Goal: Transaction & Acquisition: Purchase product/service

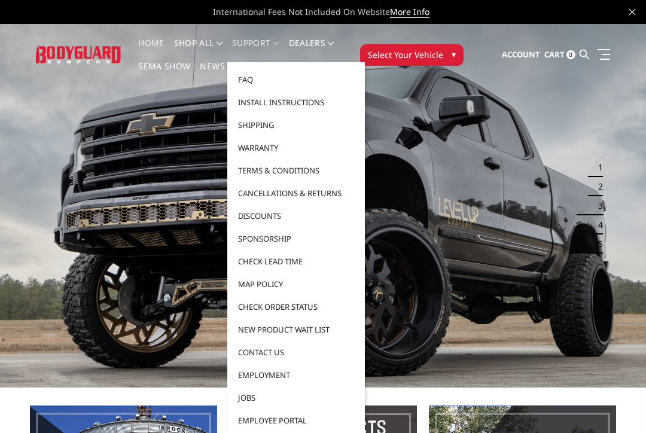
click at [269, 124] on link "Shipping" at bounding box center [296, 125] width 128 height 23
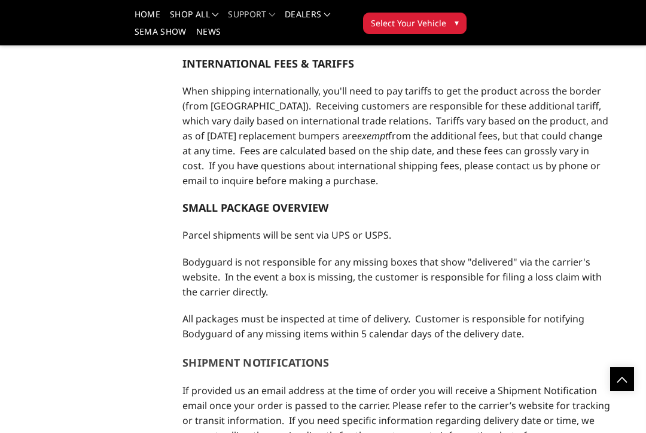
scroll to position [859, 0]
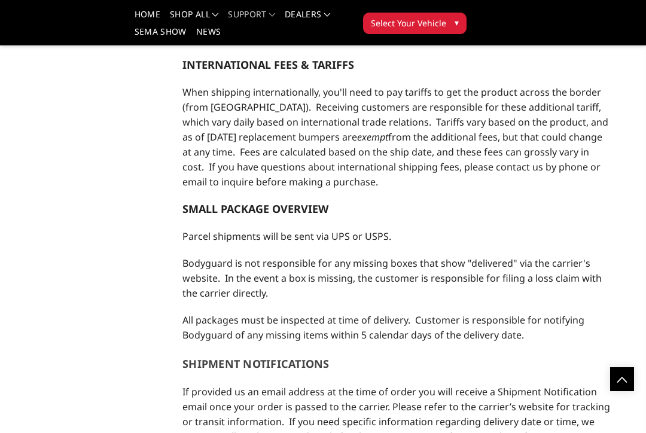
click at [457, 28] on span "▾" at bounding box center [457, 22] width 4 height 13
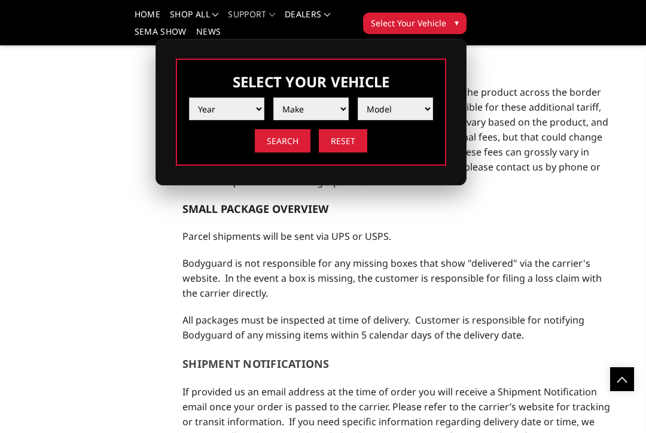
click at [241, 109] on select "Year 2025 2024 2023 2022 2021 2020 2019 2018 2017 2016 2015 2014 2013 2012 2011…" at bounding box center [226, 109] width 75 height 23
select select "yr_2017"
click at [341, 109] on select "Make Chevrolet Ford GMC Nissan Ram Toyota" at bounding box center [310, 109] width 75 height 23
click at [337, 110] on select "Make Chevrolet Ford GMC Nissan Ram Toyota" at bounding box center [310, 109] width 75 height 23
select select "mk_ford"
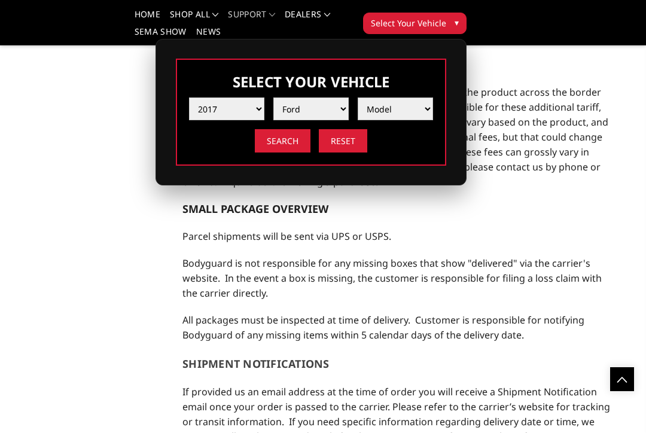
click at [415, 109] on select "Model F150 F150 Raptor F250 / F350 F450 F550" at bounding box center [395, 109] width 75 height 23
select select "md_f250-f350"
click at [282, 142] on input "Search" at bounding box center [283, 140] width 56 height 23
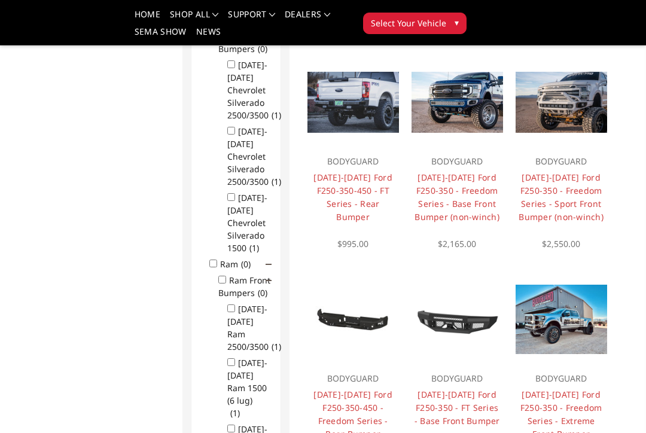
scroll to position [531, 0]
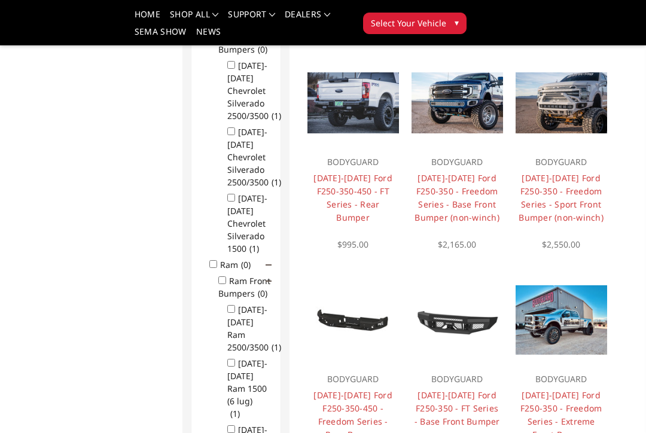
click at [363, 191] on link "2017-2022 Ford F250-350-450 - FT Series - Rear Bumper" at bounding box center [353, 197] width 79 height 51
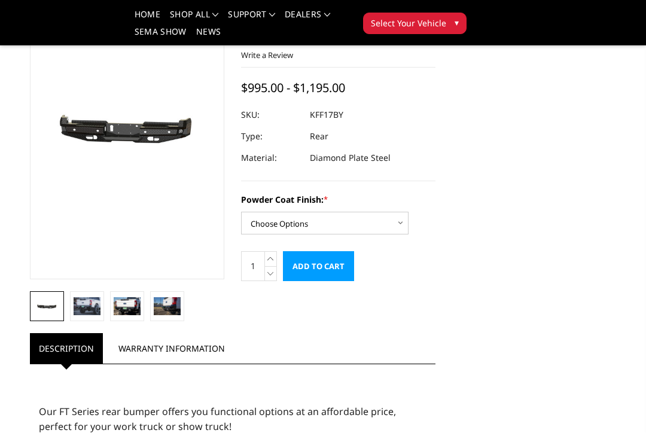
scroll to position [107, 0]
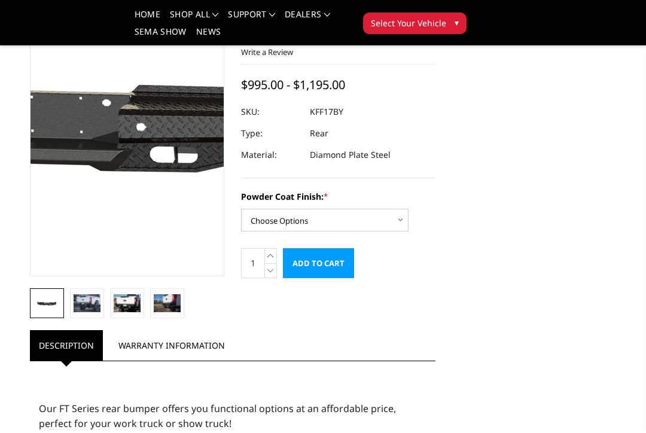
click at [148, 171] on img at bounding box center [67, 118] width 766 height 364
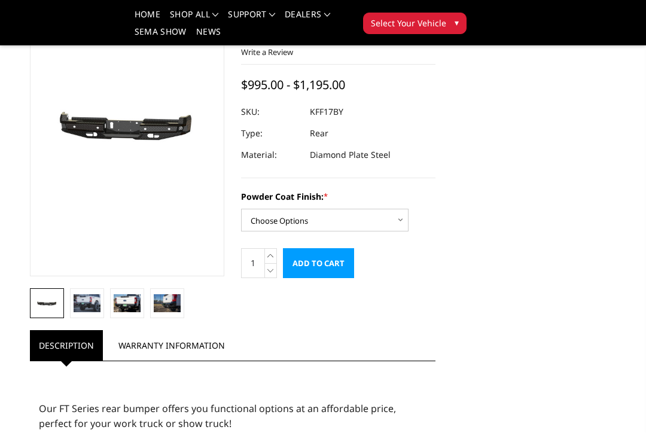
click at [167, 310] on img at bounding box center [167, 303] width 27 height 18
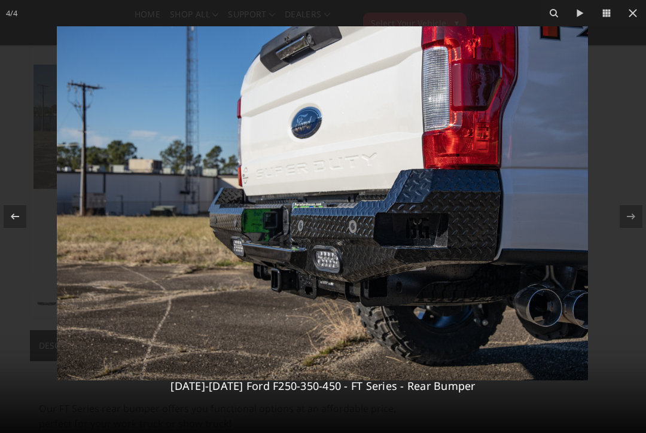
click at [637, 10] on icon at bounding box center [633, 13] width 14 height 14
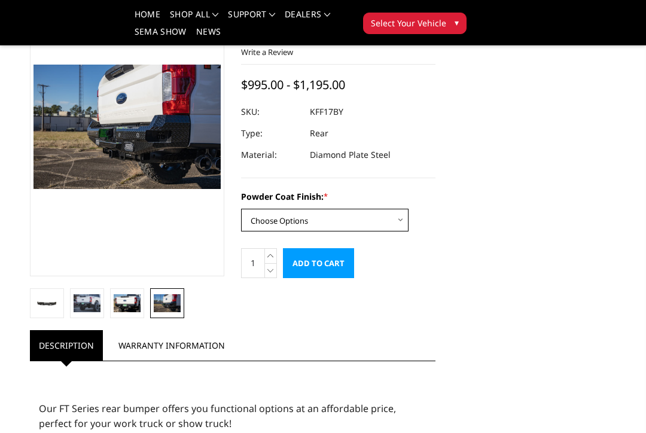
click at [390, 209] on select "Choose Options Bare Metal Gloss Black Powder Coat Textured Black Powder Coat" at bounding box center [325, 220] width 168 height 23
select select "3409"
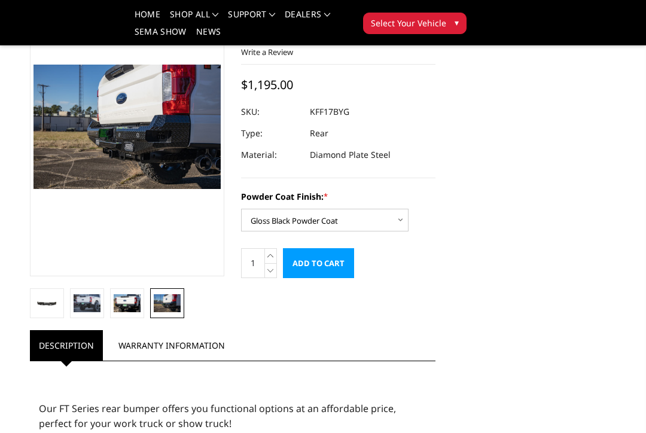
click at [331, 248] on input "Add to Cart" at bounding box center [318, 263] width 71 height 30
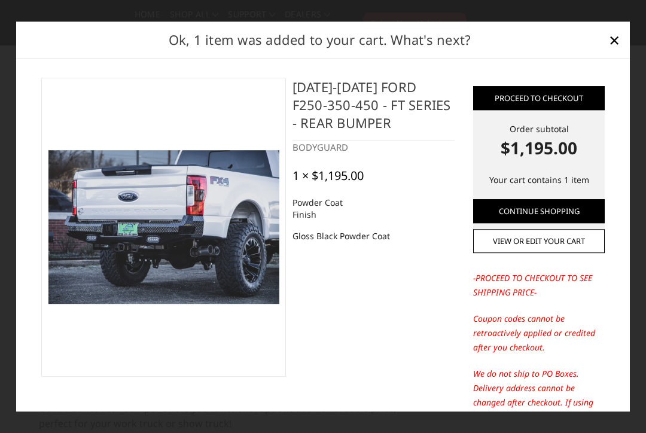
scroll to position [0, 0]
click at [582, 212] on link "Continue Shopping" at bounding box center [539, 211] width 132 height 24
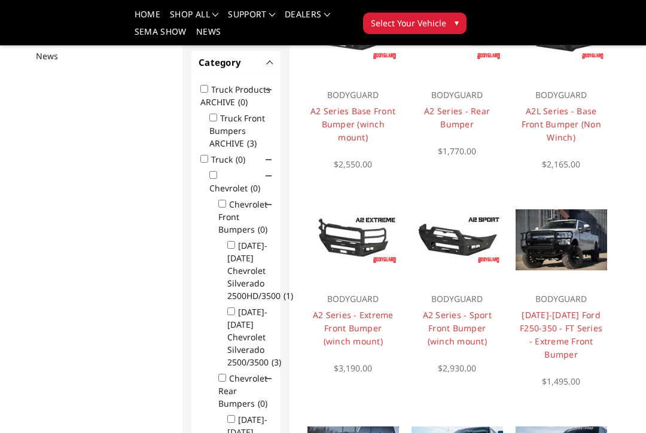
scroll to position [178, 0]
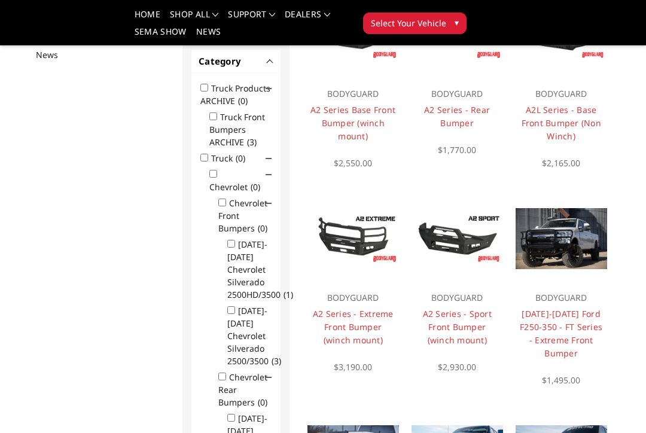
click at [581, 327] on link "[DATE]-[DATE] Ford F250-350 - FT Series - Extreme Front Bumper" at bounding box center [561, 333] width 83 height 51
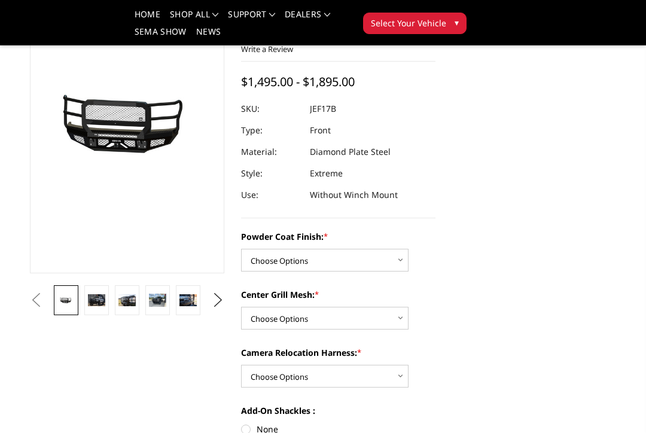
scroll to position [125, 0]
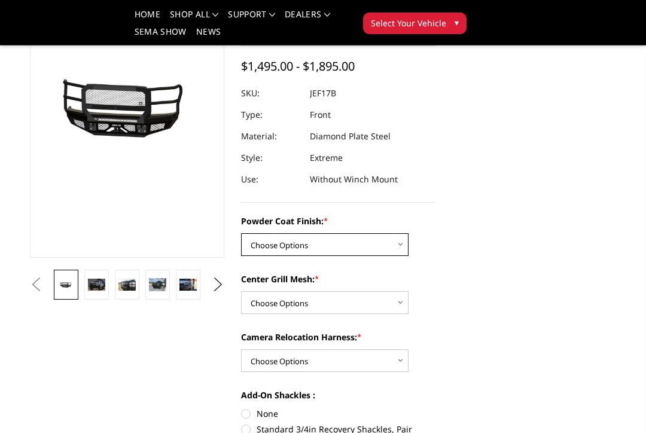
click at [396, 245] on select "Choose Options Bare Metal Gloss Black Powder Coat Textured Black Powder Coat" at bounding box center [325, 244] width 168 height 23
select select "3222"
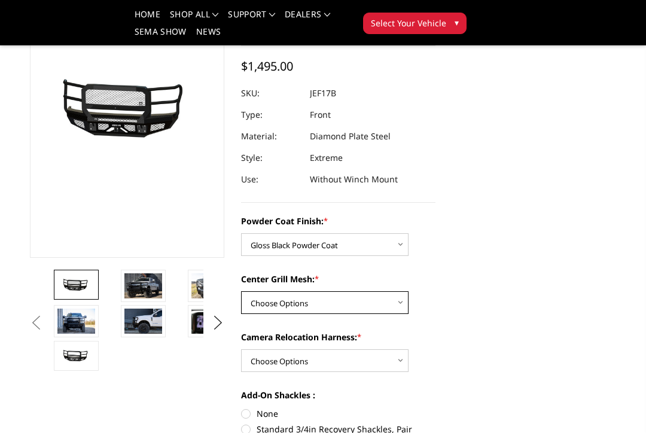
click at [393, 305] on select "Choose Options WITH Expanded Metal in Center Grill WITHOUT Expanded Metal in Ce…" at bounding box center [325, 302] width 168 height 23
select select "3224"
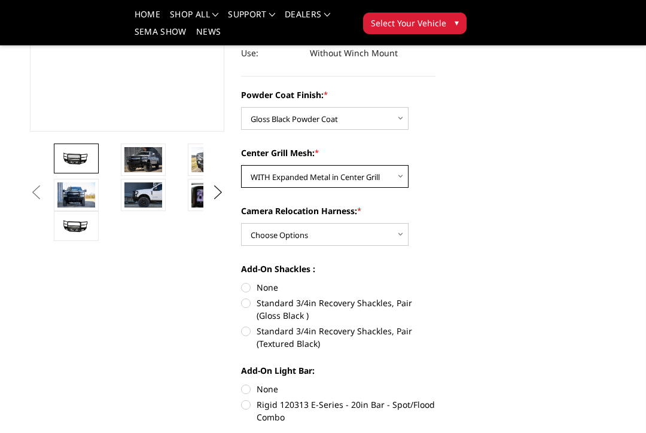
scroll to position [263, 0]
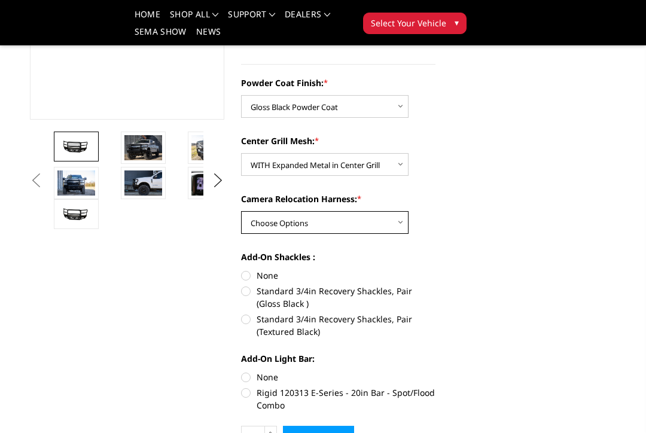
click at [387, 227] on select "Choose Options WITH Camera Relocation Harness WITHOUT Camera Relocation Harness" at bounding box center [325, 222] width 168 height 23
select select "3226"
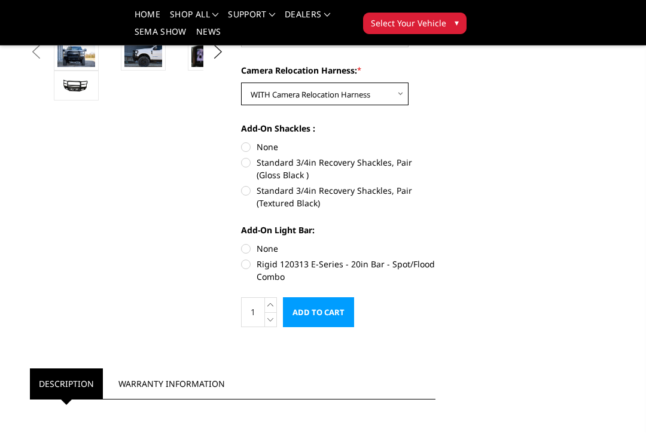
scroll to position [393, 0]
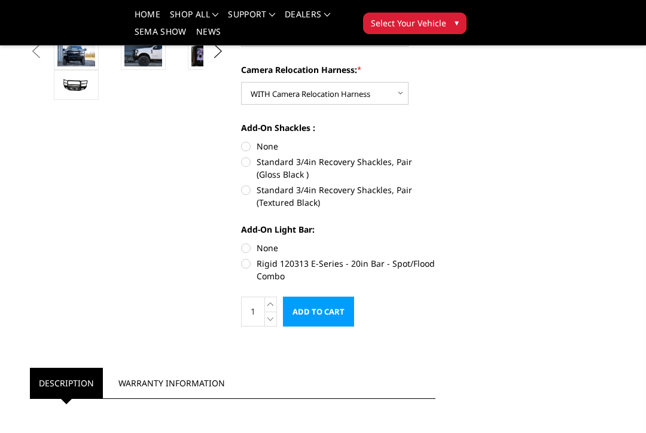
click at [251, 140] on label "None" at bounding box center [338, 146] width 194 height 13
click at [242, 140] on input "None" at bounding box center [241, 140] width 1 height 1
radio input "true"
click at [252, 244] on label "None" at bounding box center [338, 248] width 194 height 13
click at [242, 242] on input "None" at bounding box center [241, 242] width 1 height 1
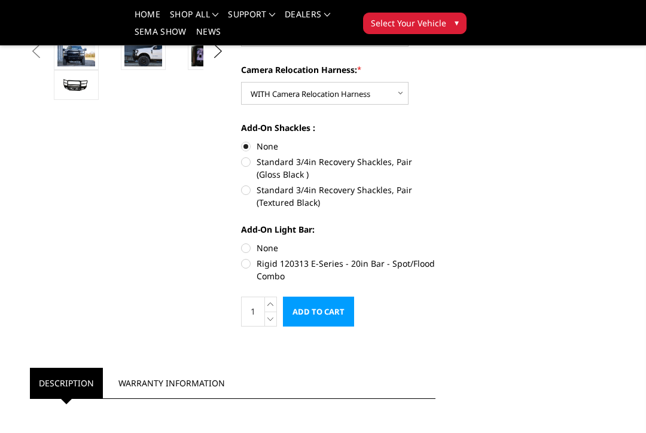
radio input "true"
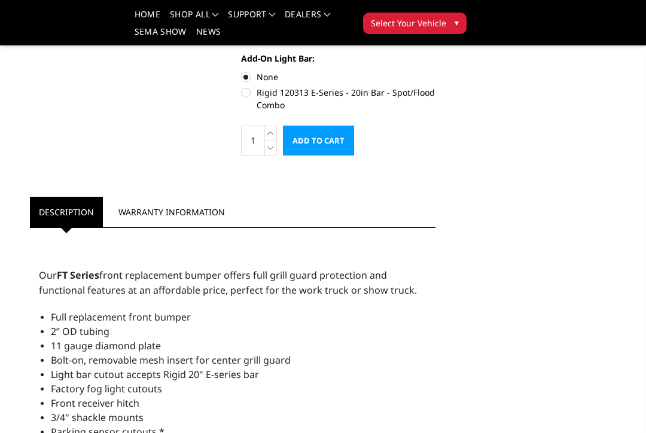
scroll to position [567, 0]
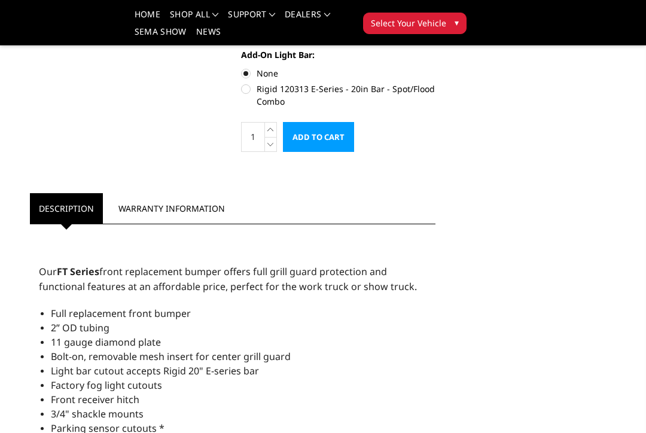
click at [333, 135] on input "Add to Cart" at bounding box center [318, 137] width 71 height 30
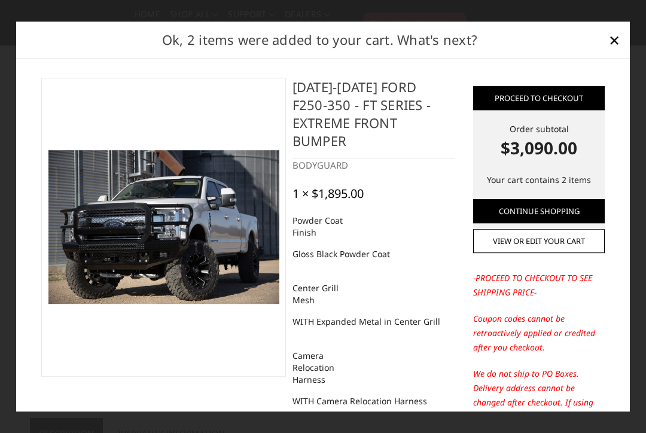
scroll to position [-1, 0]
click at [563, 241] on link "View or edit your cart" at bounding box center [539, 242] width 132 height 24
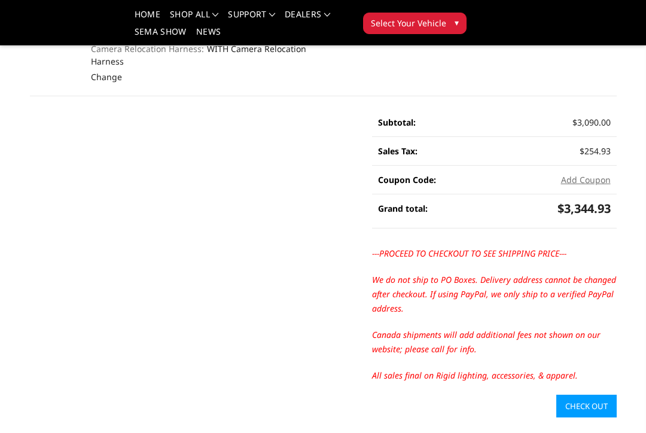
scroll to position [330, 0]
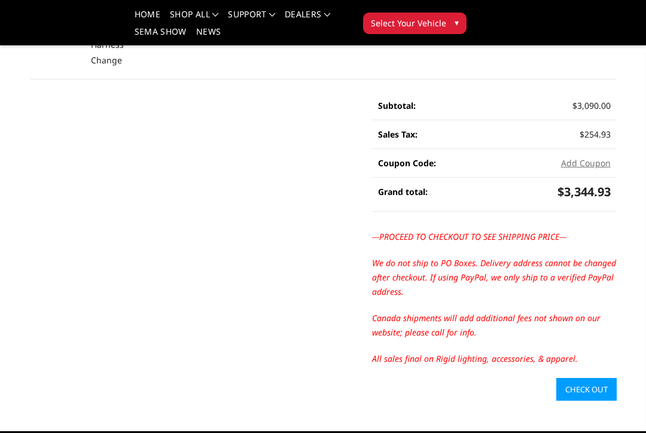
click at [597, 378] on link "Check out" at bounding box center [586, 389] width 60 height 23
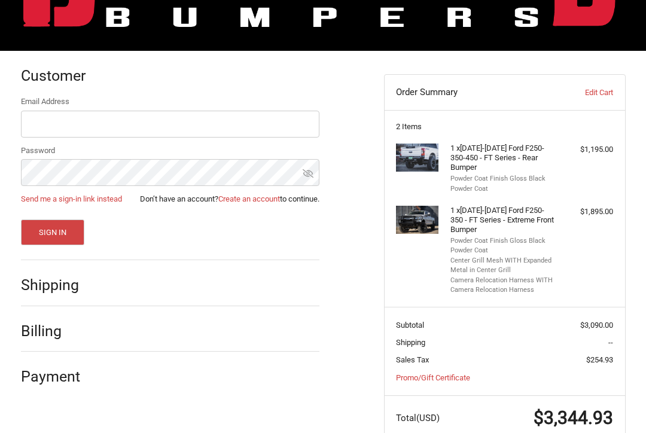
scroll to position [114, 0]
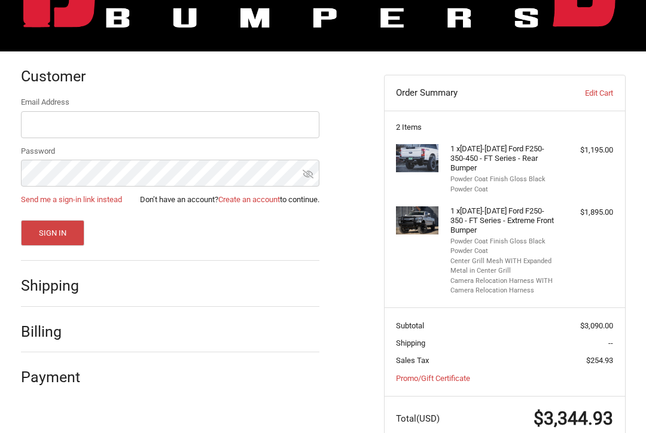
click at [102, 295] on div "Shipping" at bounding box center [170, 286] width 299 height 41
click at [120, 293] on div at bounding box center [210, 289] width 217 height 15
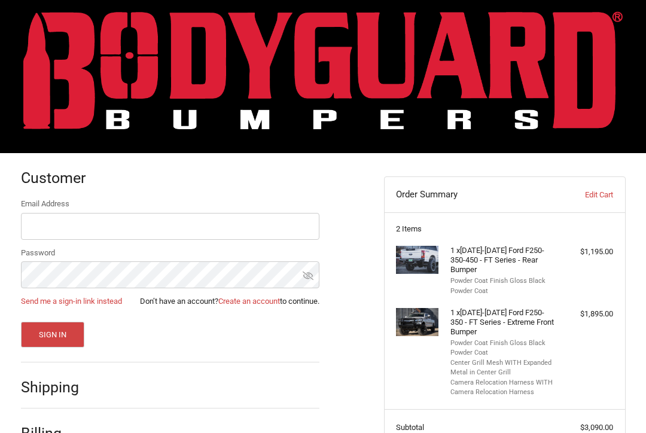
scroll to position [0, 0]
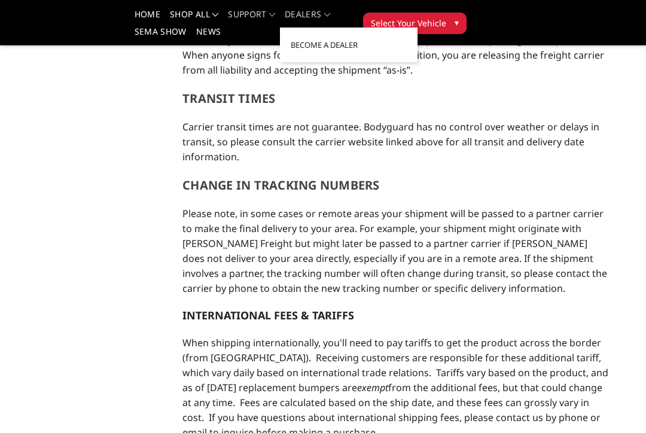
scroll to position [604, 0]
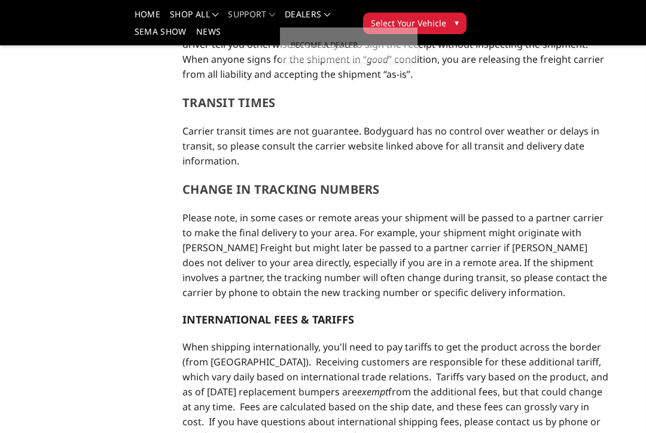
click at [130, 148] on main "Shipping Web Pages Support FAQ Install Instructions Shipping Warranty Terms & C…" at bounding box center [323, 350] width 586 height 1741
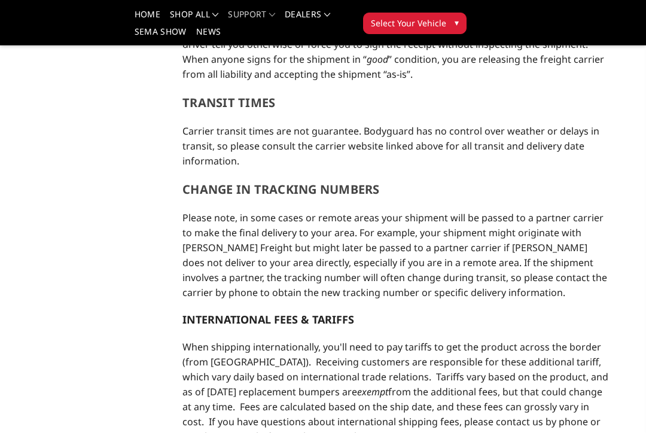
click at [163, 32] on link "SEMA Show" at bounding box center [161, 36] width 52 height 17
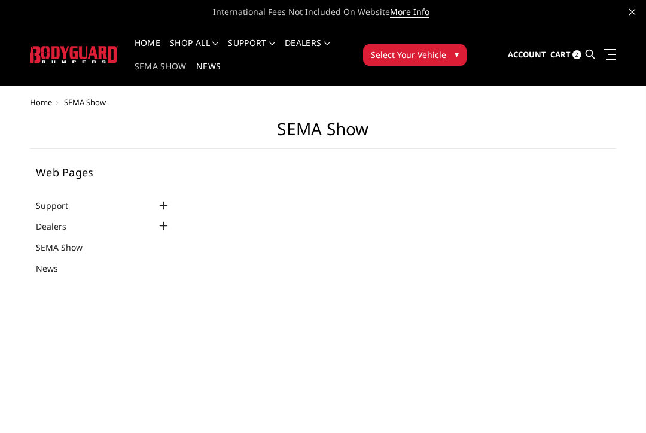
select select "US"
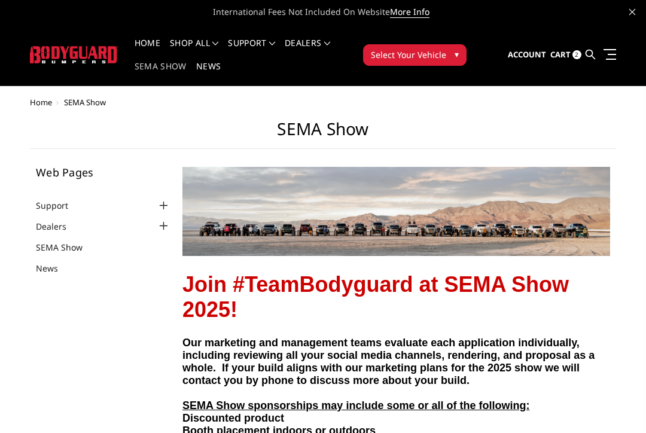
click at [213, 66] on link "News" at bounding box center [208, 73] width 25 height 23
